Goal: Check status: Check status

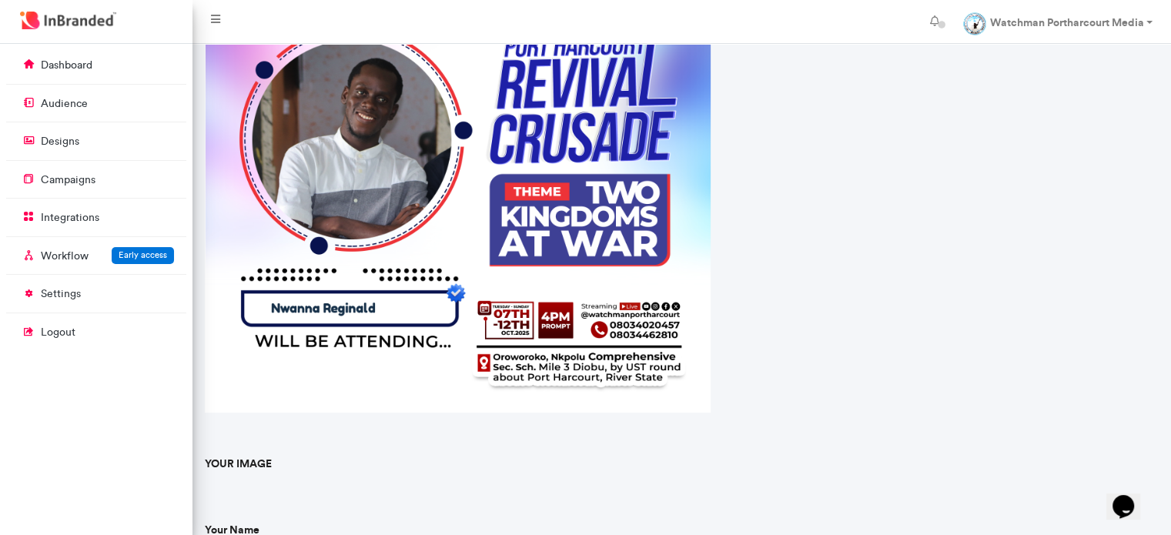
scroll to position [224, 0]
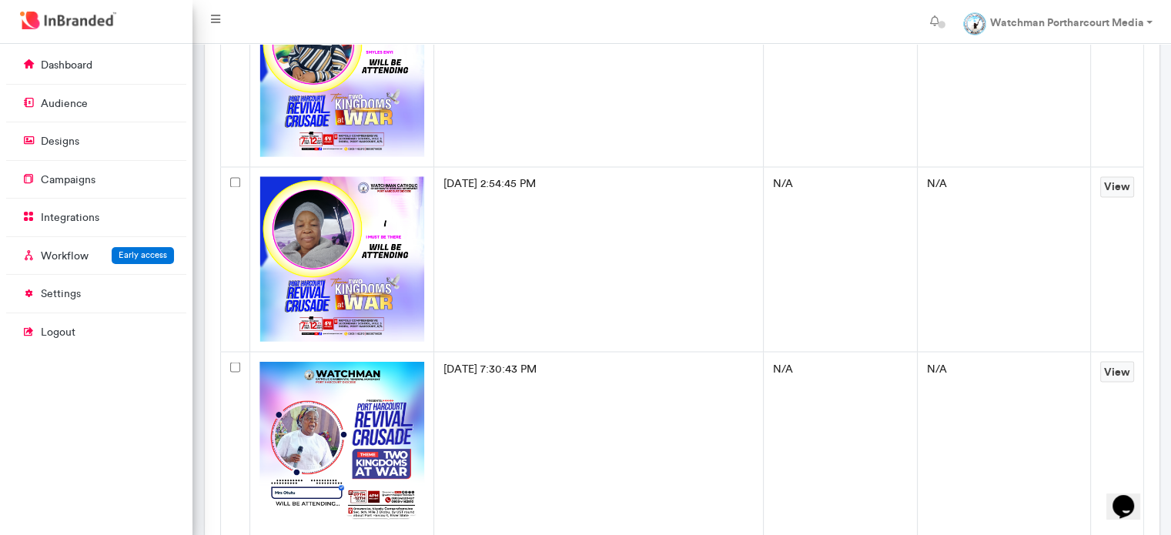
scroll to position [2642, 0]
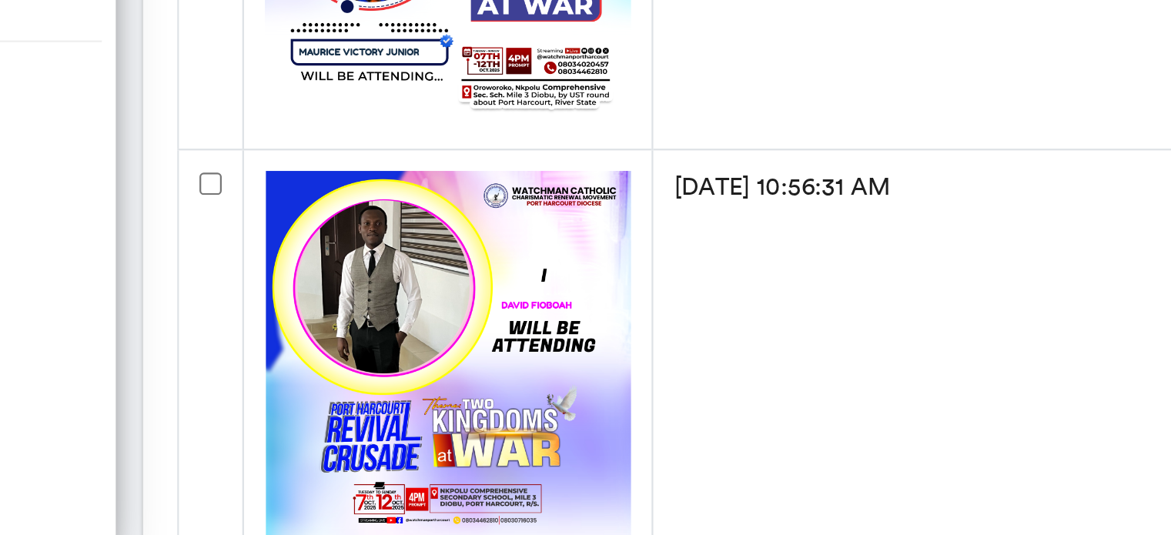
scroll to position [9495, 0]
